Goal: Communication & Community: Answer question/provide support

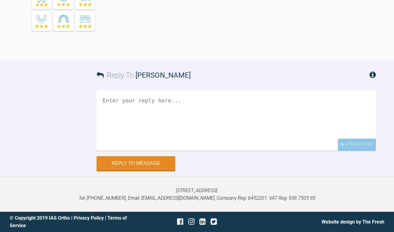
scroll to position [4210, 0]
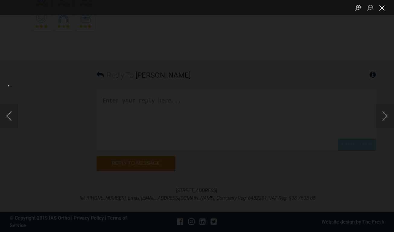
click at [382, 8] on button "Close lightbox" at bounding box center [382, 7] width 12 height 11
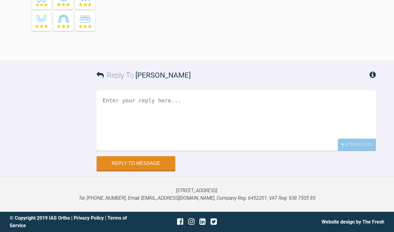
scroll to position [4481, 0]
click at [161, 151] on textarea at bounding box center [236, 120] width 279 height 60
click at [248, 151] on textarea "Hi [PERSON_NAME]. managed to jump to 1925 niti in the lowdr as suggested," at bounding box center [236, 120] width 279 height 60
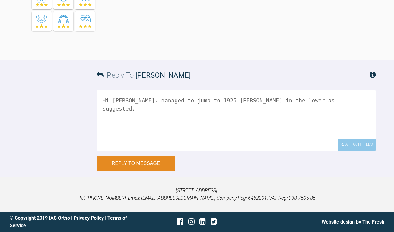
click at [226, 151] on textarea "Hi [PERSON_NAME]. managed to jump to 1925 [PERSON_NAME] in the lower as suggest…" at bounding box center [236, 120] width 279 height 60
click at [225, 151] on textarea "Hi [PERSON_NAME]. managed to jump to 1925 [PERSON_NAME] in the lower as suggest…" at bounding box center [236, 120] width 279 height 60
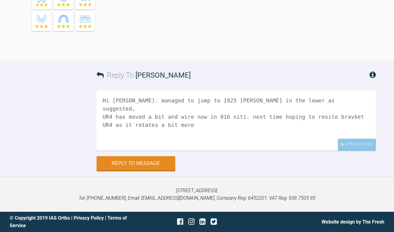
click at [330, 151] on textarea "Hi [PERSON_NAME]. managed to jump to 1925 [PERSON_NAME] in the lower as suggest…" at bounding box center [236, 120] width 279 height 60
click at [343, 151] on textarea "Hi [PERSON_NAME]. managed to jump to 1925 [PERSON_NAME] in the lower as suggest…" at bounding box center [236, 120] width 279 height 60
drag, startPoint x: 224, startPoint y: 205, endPoint x: 228, endPoint y: 205, distance: 4.2
click at [224, 151] on textarea "Hi [PERSON_NAME]. managed to jump to 1925 [PERSON_NAME] in the lower as suggest…" at bounding box center [236, 120] width 279 height 60
click at [228, 151] on textarea "Hi [PERSON_NAME]. managed to jump to 1925 [PERSON_NAME] in the lower as suggest…" at bounding box center [236, 120] width 279 height 60
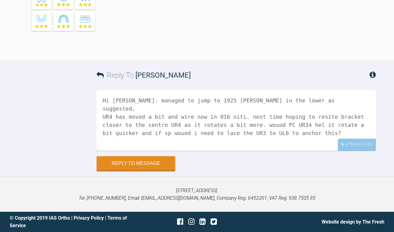
click at [131, 151] on textarea "Hi [PERSON_NAME]. managed to jump to 1925 [PERSON_NAME] in the lower as suggest…" at bounding box center [236, 120] width 279 height 60
click at [221, 151] on textarea "Hi [PERSON_NAME]. managed to jump to 1925 [PERSON_NAME] in the lower as suggest…" at bounding box center [236, 120] width 279 height 60
click at [115, 151] on textarea "Hi [PERSON_NAME]. managed to jump to 1925 [PERSON_NAME] in the lower as suggest…" at bounding box center [236, 120] width 279 height 60
click at [285, 151] on textarea "Hi [PERSON_NAME]. managed to jump to 1925 [PERSON_NAME] in the lower as suggest…" at bounding box center [236, 120] width 279 height 60
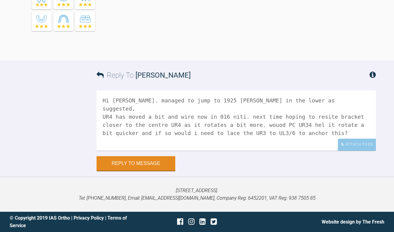
click at [285, 116] on textarea "Hi [PERSON_NAME]. managed to jump to 1925 [PERSON_NAME] in the lower as suggest…" at bounding box center [236, 120] width 279 height 60
drag, startPoint x: 243, startPoint y: 117, endPoint x: 246, endPoint y: 116, distance: 3.3
click at [246, 116] on textarea "Hi [PERSON_NAME]. managed to jump to 1925 [PERSON_NAME] in the lower as suggest…" at bounding box center [236, 120] width 279 height 60
click at [234, 116] on textarea "Hi [PERSON_NAME]. managed to jump to 1925 [PERSON_NAME] in the lower as suggest…" at bounding box center [236, 120] width 279 height 60
click at [232, 116] on textarea "Hi [PERSON_NAME]. managed to jump to 1925 [PERSON_NAME] in the lower as suggest…" at bounding box center [236, 120] width 279 height 60
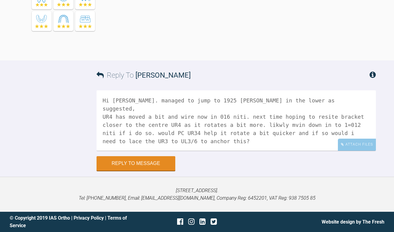
click at [182, 131] on textarea "Hi [PERSON_NAME]. managed to jump to 1925 [PERSON_NAME] in the lower as suggest…" at bounding box center [236, 120] width 279 height 60
click at [141, 124] on textarea "Hi [PERSON_NAME]. managed to jump to 1925 [PERSON_NAME] in the lower as suggest…" at bounding box center [236, 120] width 279 height 60
click at [242, 133] on textarea "Hi [PERSON_NAME]. managed to jump to 1925 [PERSON_NAME] in the lower as suggest…" at bounding box center [236, 120] width 279 height 60
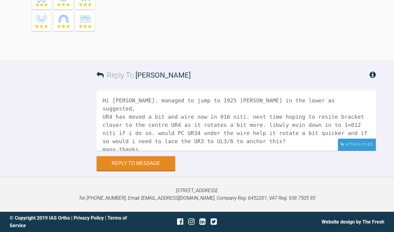
type textarea "Hi [PERSON_NAME]. managed to jump to 1925 [PERSON_NAME] in the lower as suggest…"
click at [361, 145] on div "Attach Files" at bounding box center [357, 145] width 38 height 12
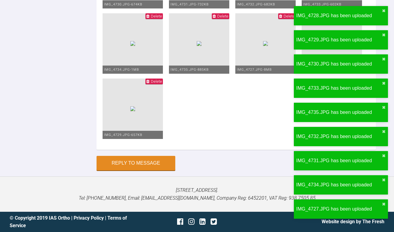
scroll to position [5115, 0]
click at [131, 167] on button "Reply to Message" at bounding box center [136, 163] width 79 height 14
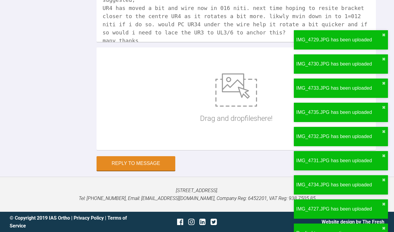
scroll to position [4726, 0]
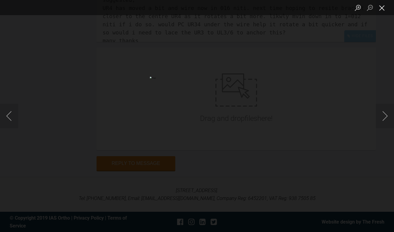
click at [378, 9] on button "Close lightbox" at bounding box center [382, 7] width 12 height 11
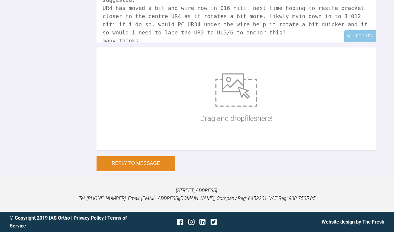
scroll to position [4968, 0]
